Goal: Transaction & Acquisition: Purchase product/service

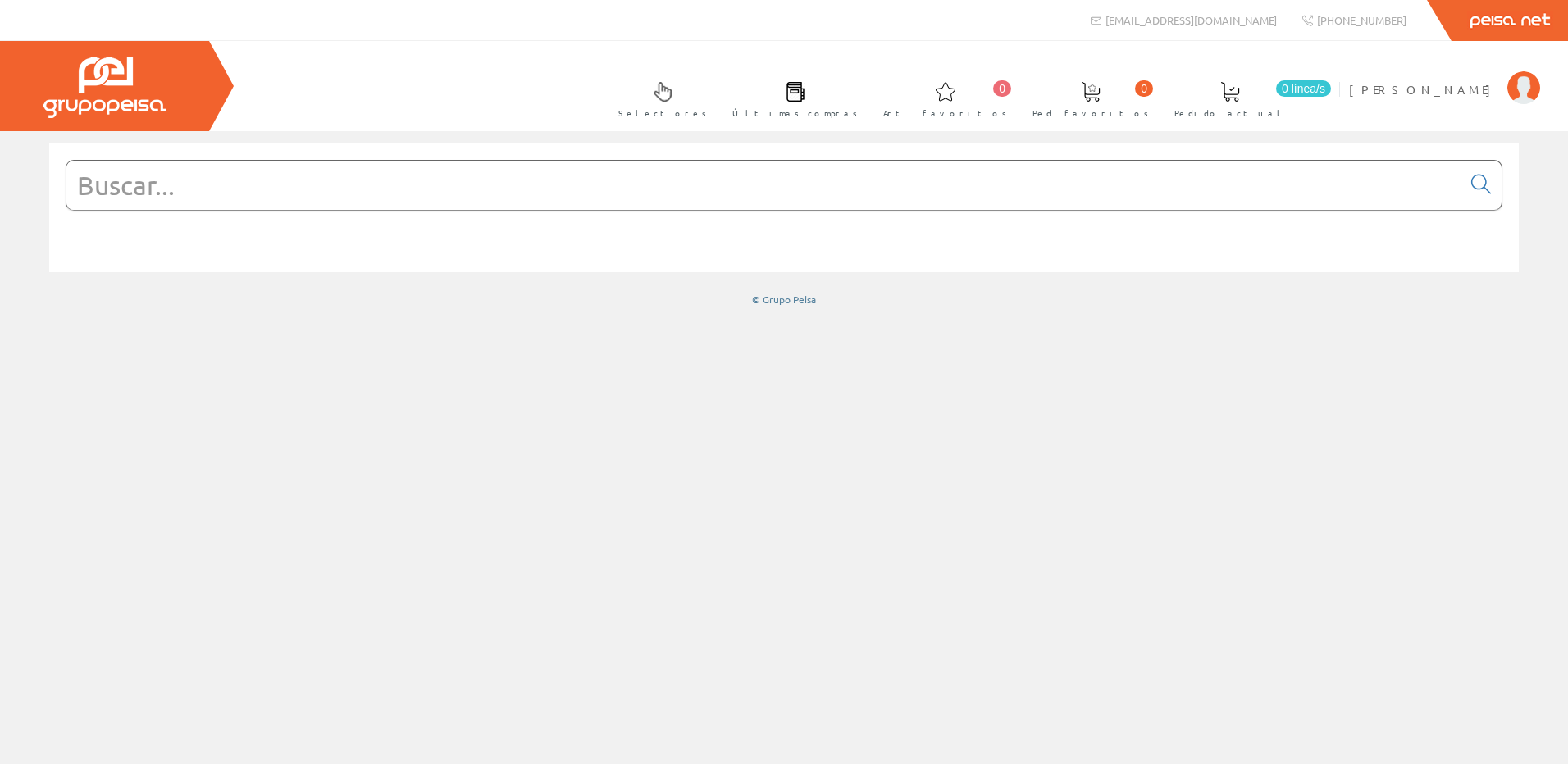
click at [284, 173] on input "text" at bounding box center [763, 185] width 1395 height 49
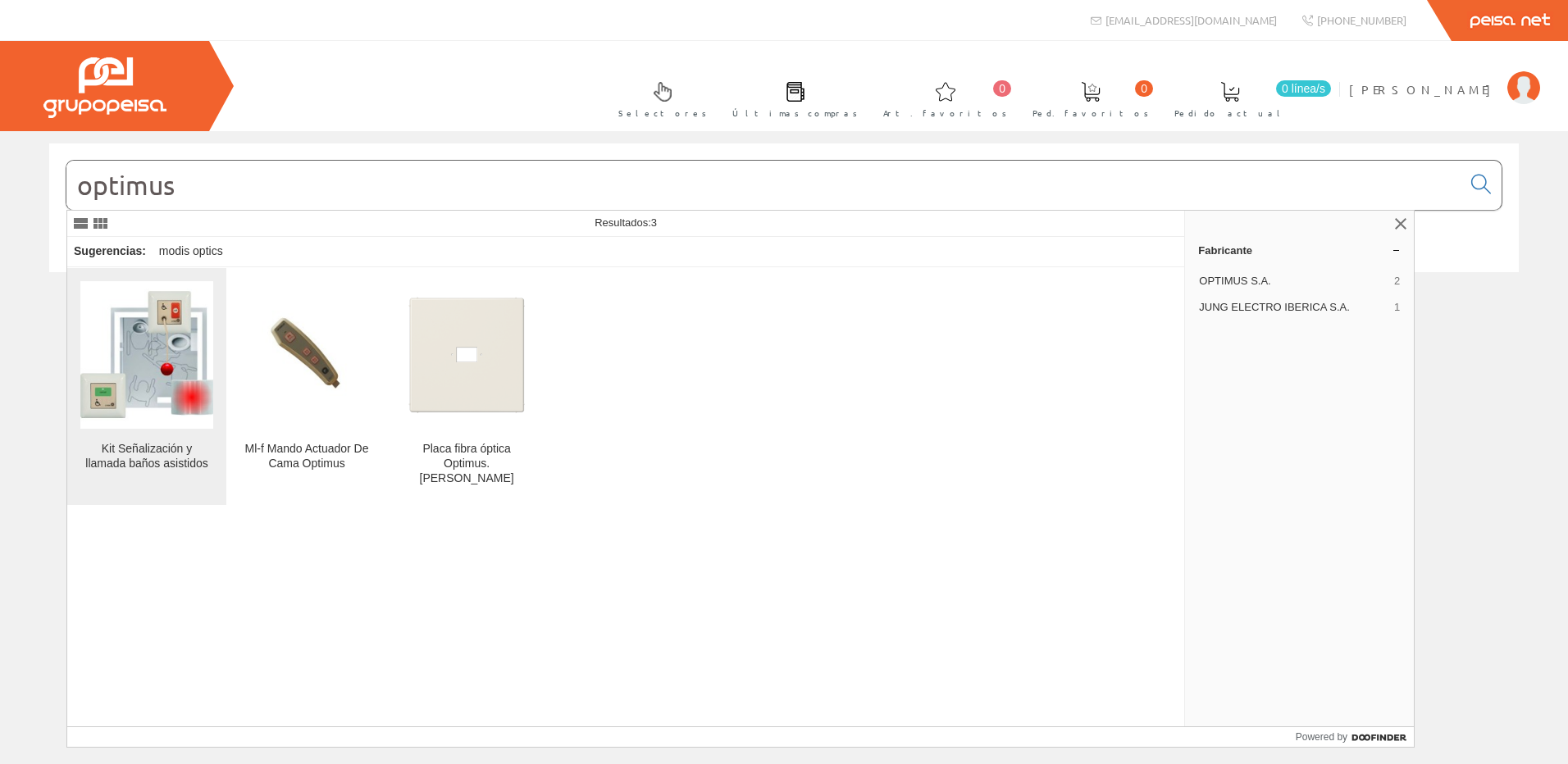
type input "optimus"
click at [198, 370] on img at bounding box center [146, 355] width 133 height 133
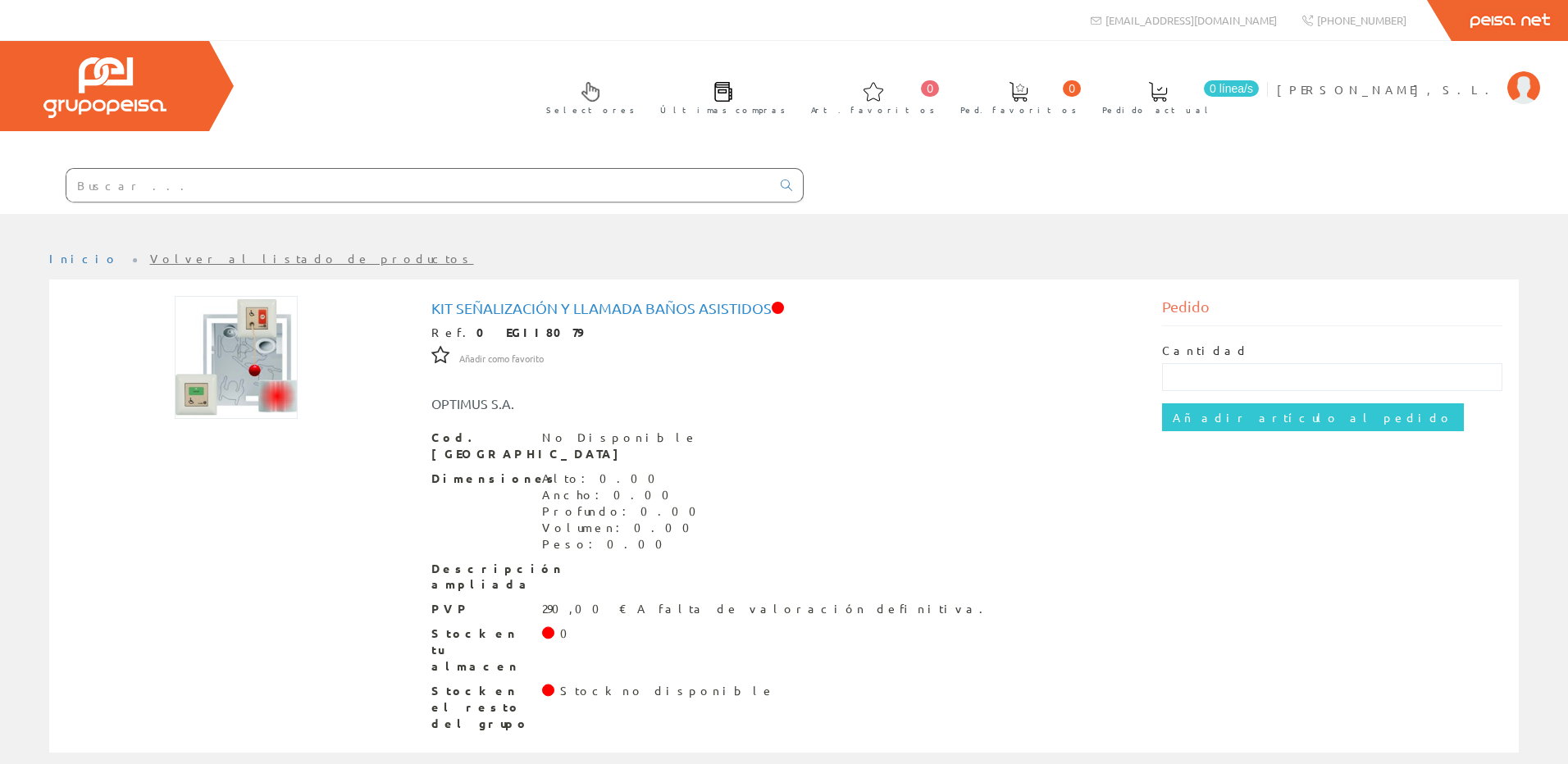
click at [220, 185] on input "text" at bounding box center [418, 185] width 705 height 33
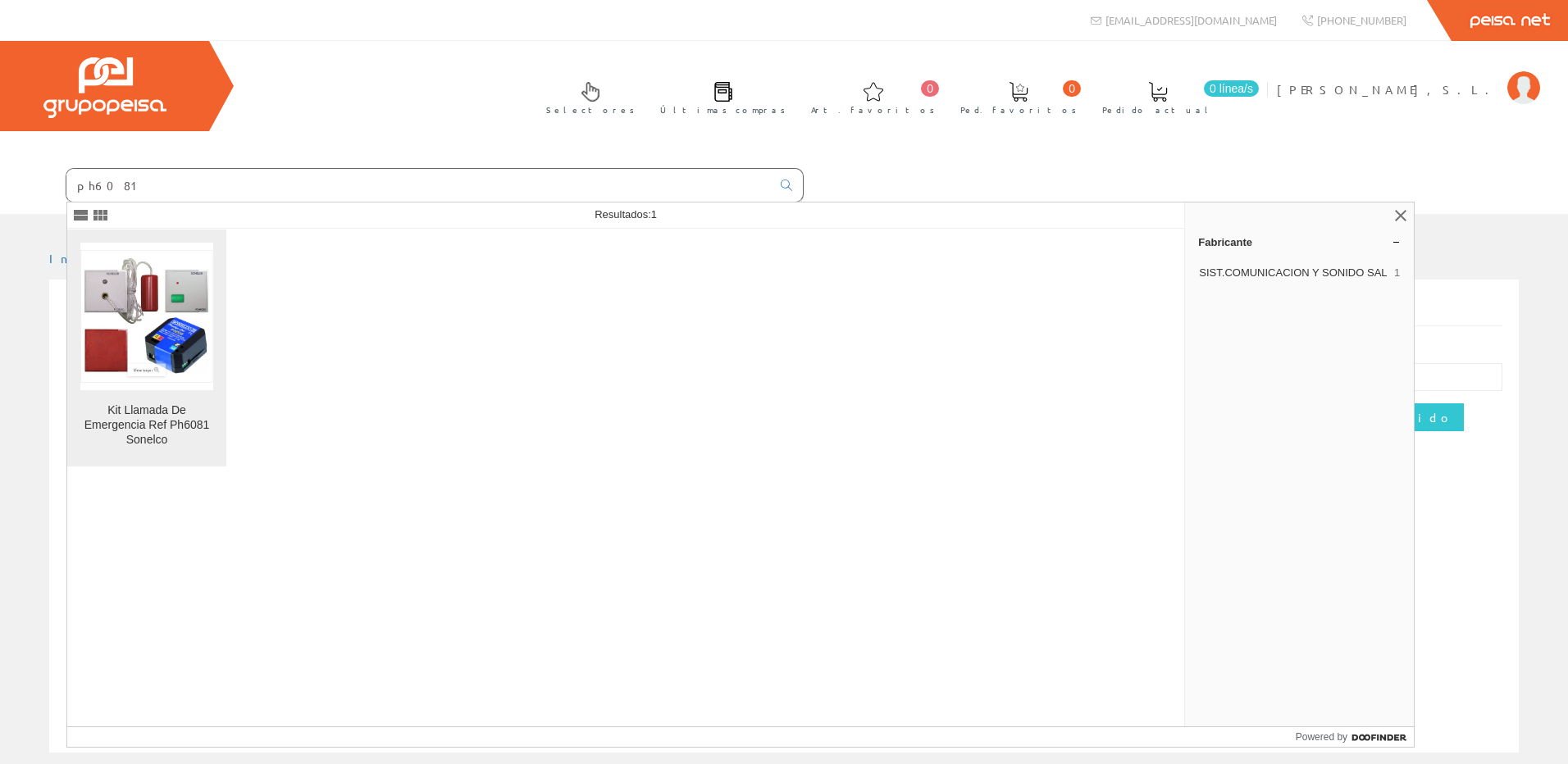
type input "ph6081"
click at [135, 315] on img at bounding box center [146, 316] width 133 height 135
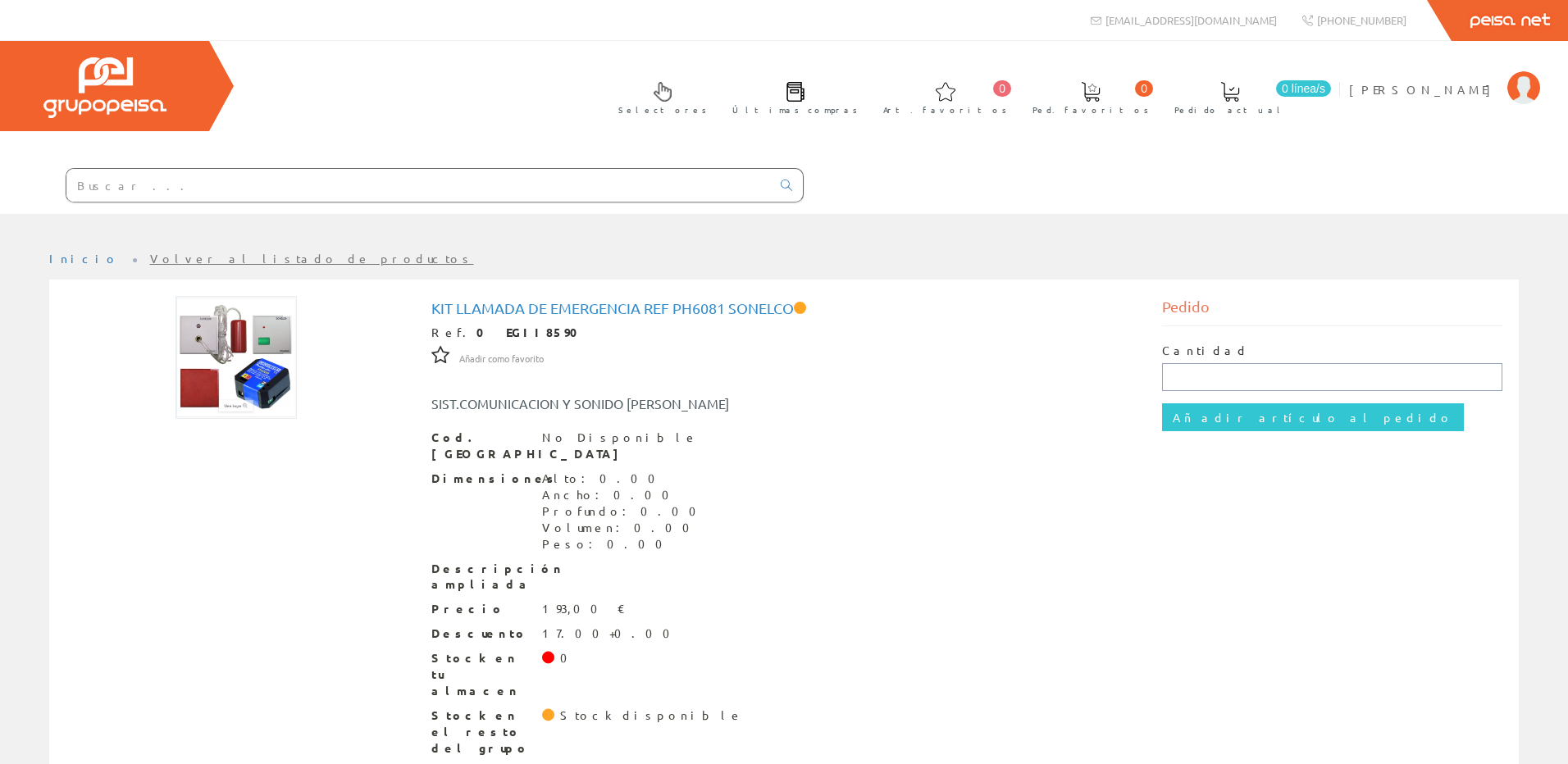
click at [1289, 374] on input "text" at bounding box center [1333, 377] width 342 height 28
type input "1"
click at [1172, 417] on input "Añadir artículo al pedido" at bounding box center [1313, 418] width 302 height 28
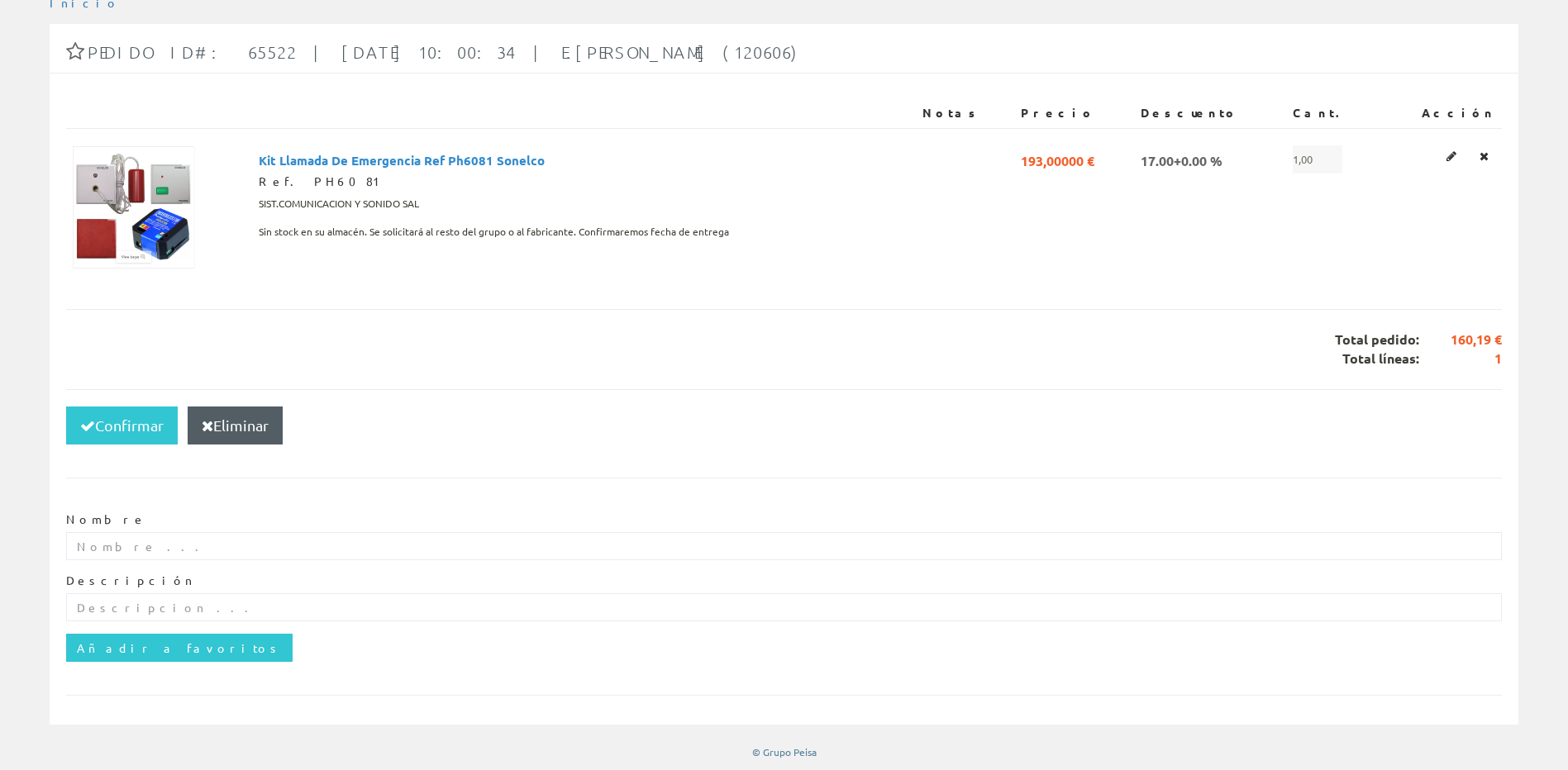
scroll to position [248, 0]
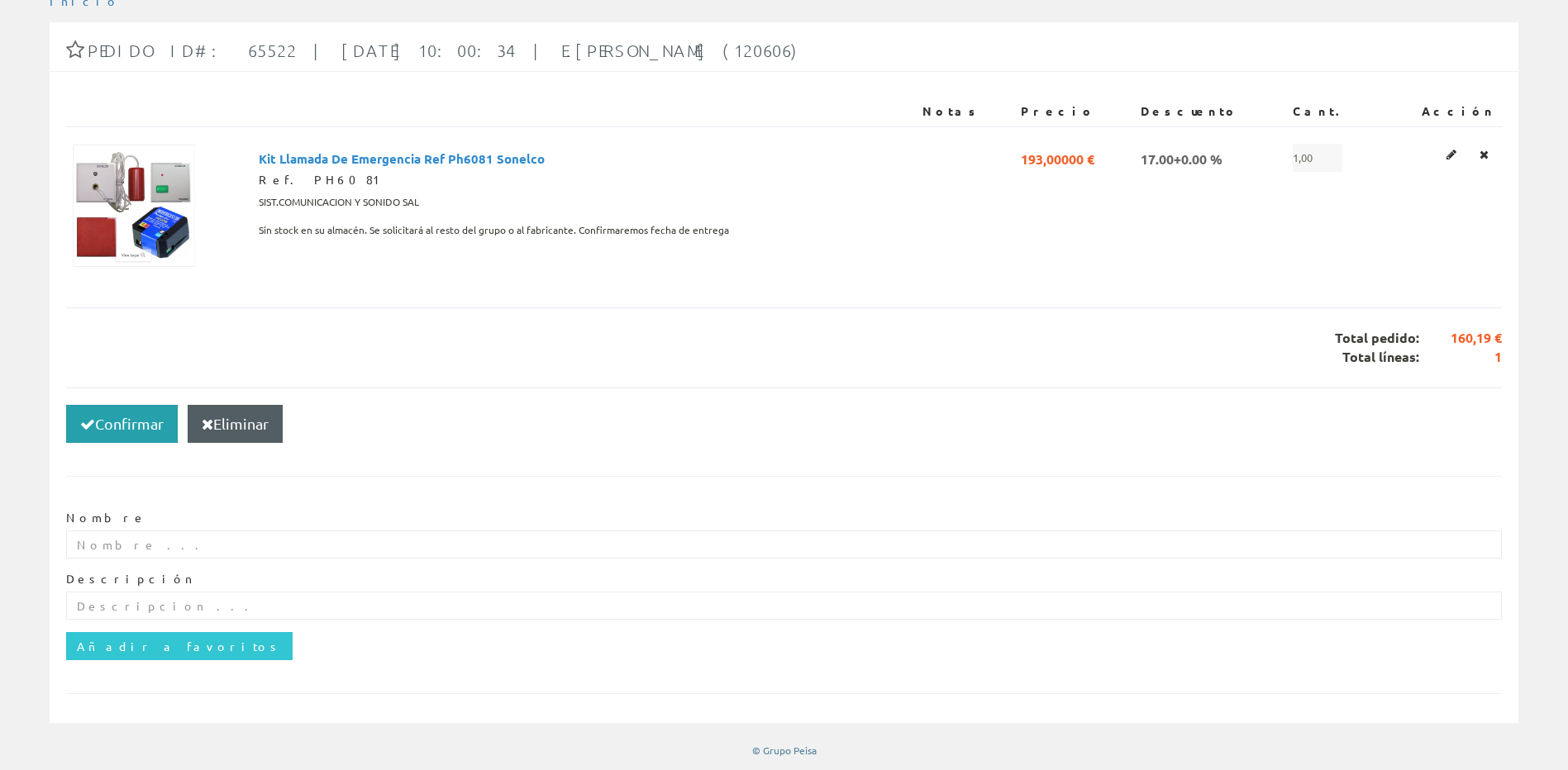
click at [126, 417] on button "Confirmar" at bounding box center [122, 424] width 111 height 38
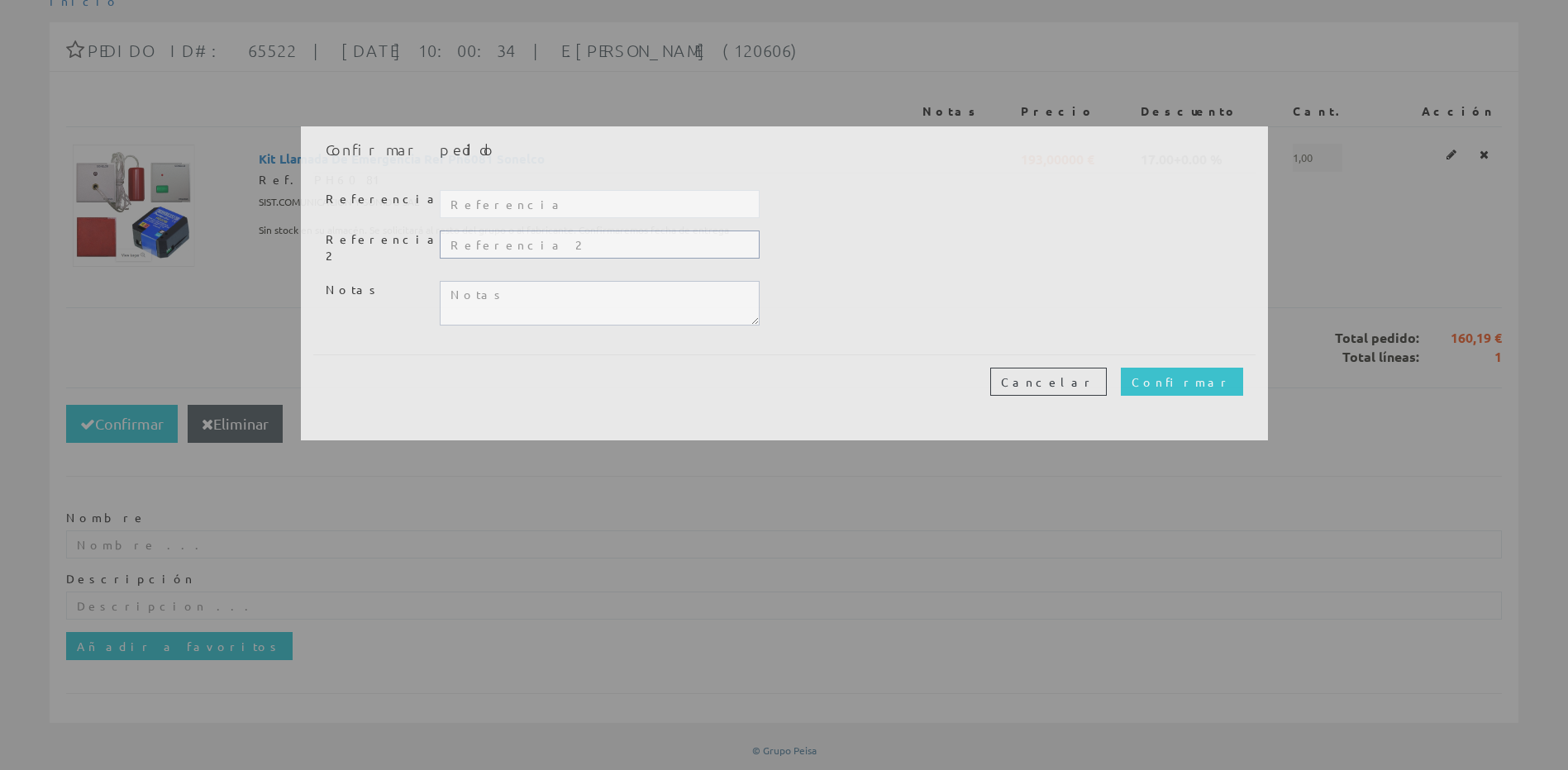
click at [539, 236] on input "text" at bounding box center [599, 245] width 319 height 29
click at [540, 208] on input "text" at bounding box center [599, 204] width 319 height 29
type input "ies villafranca"
click at [1199, 368] on input "Confirmar" at bounding box center [1182, 382] width 123 height 29
click at [1202, 369] on input "Confirmar" at bounding box center [1182, 382] width 123 height 29
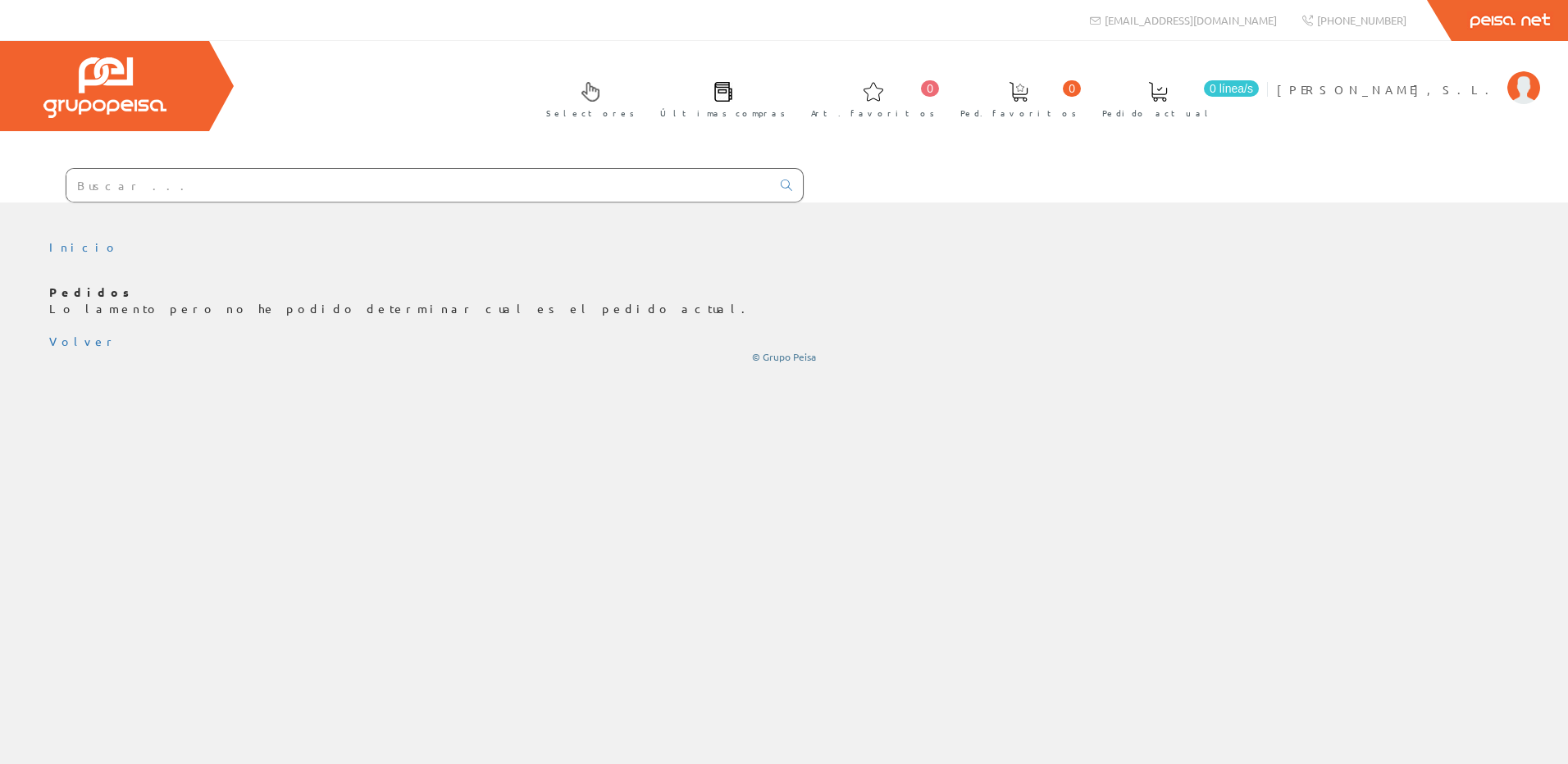
click at [409, 192] on input "text" at bounding box center [418, 185] width 705 height 33
drag, startPoint x: 409, startPoint y: 192, endPoint x: 397, endPoint y: 191, distance: 12.0
click at [405, 190] on input "text" at bounding box center [418, 185] width 705 height 33
click at [73, 405] on div "Inicio" at bounding box center [784, 483] width 1568 height 561
click at [871, 246] on ul "Inicio" at bounding box center [784, 254] width 1470 height 28
